Goal: Task Accomplishment & Management: Use online tool/utility

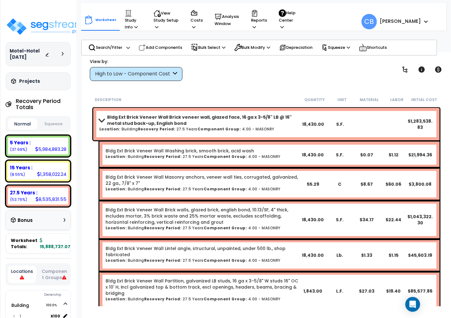
scroll to position [535, 0]
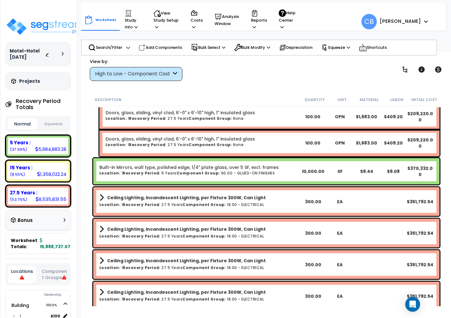
click at [177, 259] on b "Ceiling Lighting, Incandescent Lighting, per Fixture 300W, Can Light" at bounding box center [186, 260] width 159 height 6
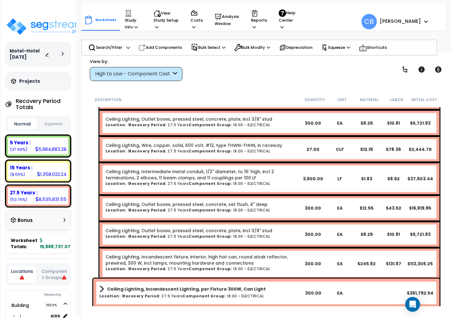
click at [215, 253] on link "Ceiling Lighting, Incandescent fixture, interior, high hat can, round alzak ref…" at bounding box center [203, 259] width 194 height 12
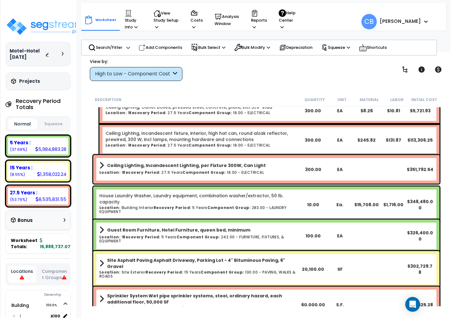
click at [215, 250] on div "Site Asphalt Paving Asphalt Driveway, Parking Lot - 4" Bituminous Paving, 6" Gr…" at bounding box center [266, 269] width 349 height 40
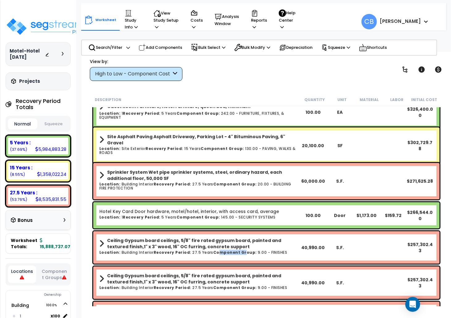
click at [215, 250] on b "Component Group:" at bounding box center [235, 251] width 44 height 5
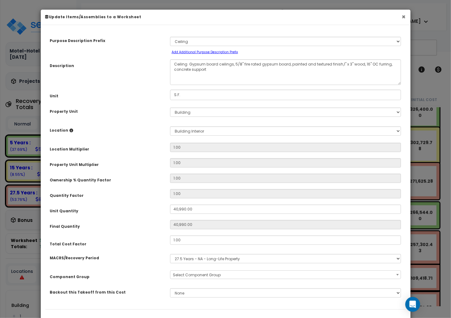
click at [403, 16] on button "×" at bounding box center [404, 17] width 4 height 6
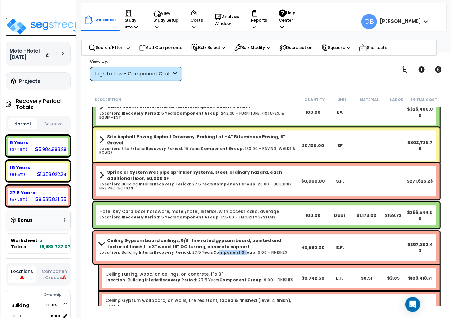
click at [33, 27] on img at bounding box center [46, 26] width 80 height 19
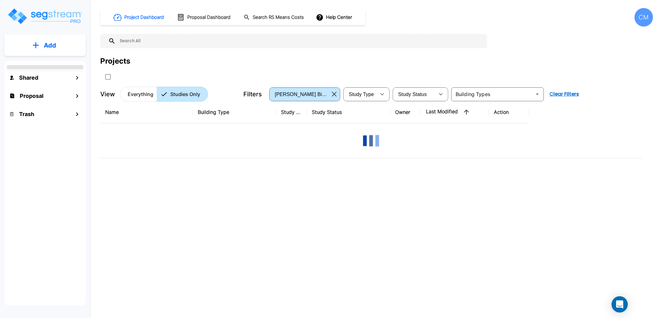
click at [624, 305] on div "Open Intercom Messenger" at bounding box center [620, 304] width 16 height 16
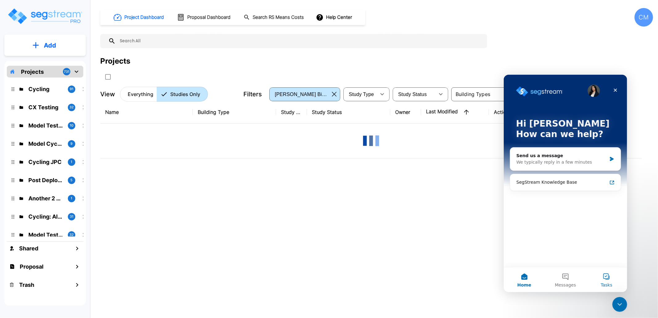
click at [607, 280] on button "Tasks" at bounding box center [606, 279] width 41 height 25
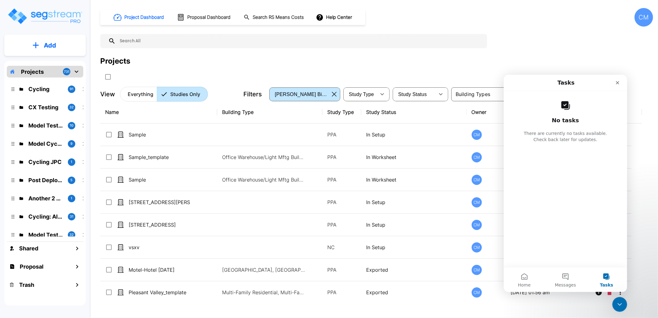
click at [602, 164] on div "No tasks There are currently no tasks available. Check back later for updates." at bounding box center [565, 179] width 123 height 176
click at [642, 25] on div "CM" at bounding box center [644, 17] width 19 height 19
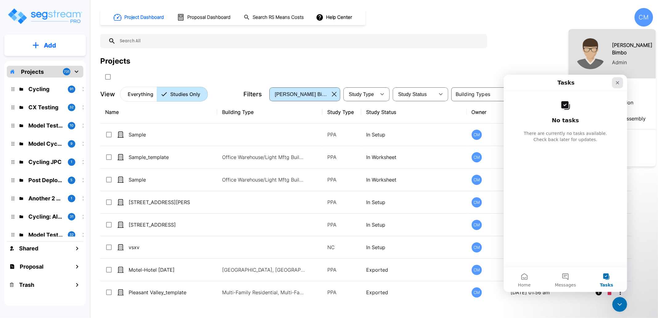
click at [617, 84] on icon "Close" at bounding box center [617, 82] width 5 height 5
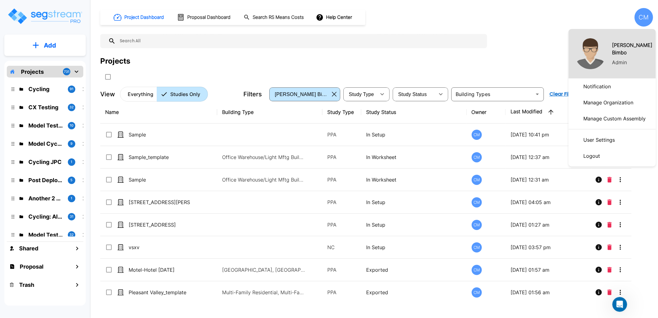
click at [601, 149] on li "Logout" at bounding box center [612, 156] width 87 height 16
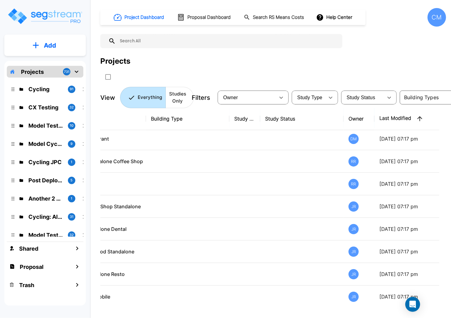
scroll to position [5243, 65]
